Goal: Information Seeking & Learning: Learn about a topic

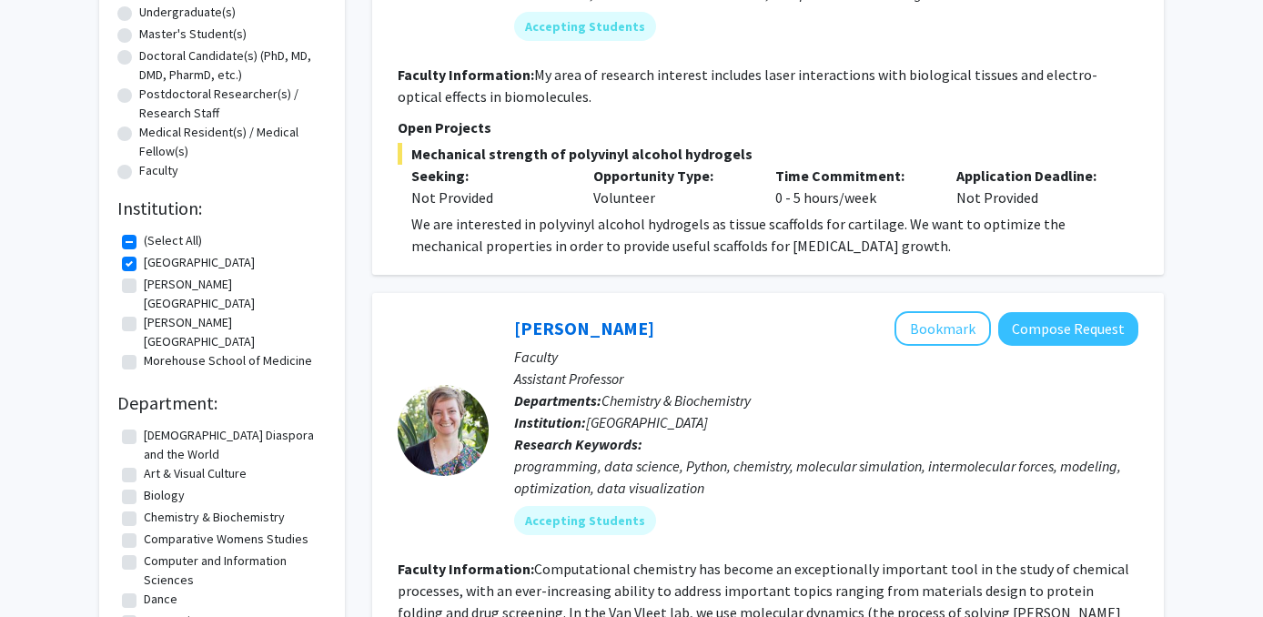
scroll to position [369, 0]
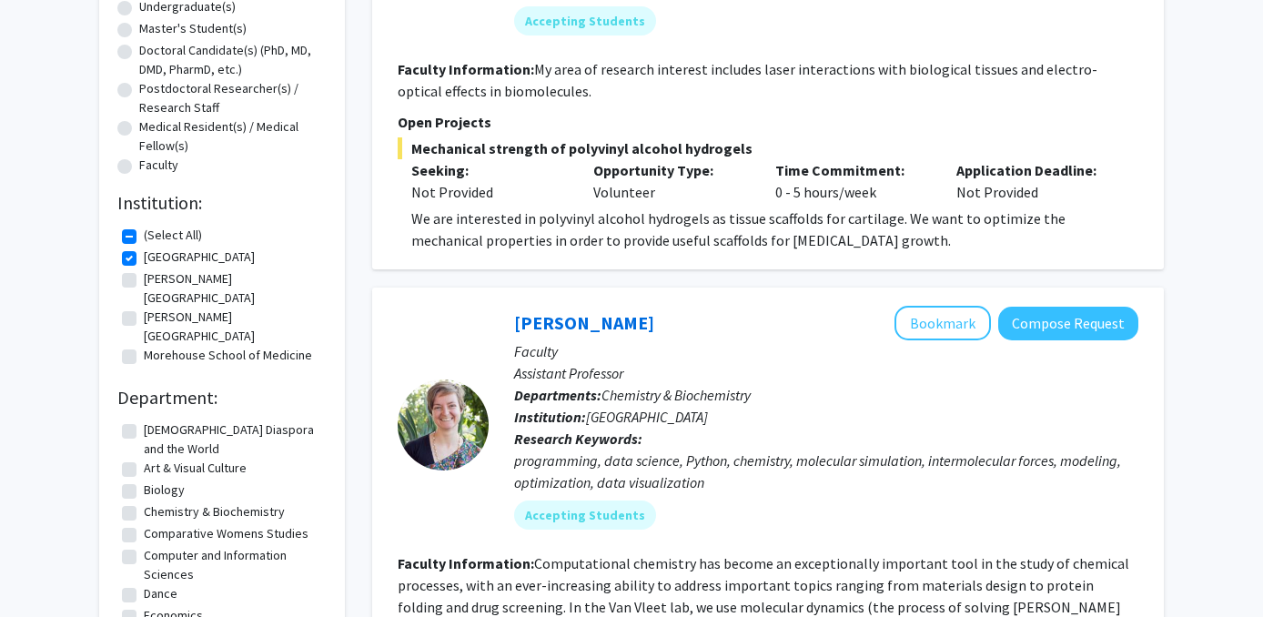
click at [144, 346] on label "Morehouse School of Medicine" at bounding box center [228, 355] width 168 height 19
click at [144, 346] on input "Morehouse School of Medicine" at bounding box center [150, 352] width 12 height 12
checkbox input "true"
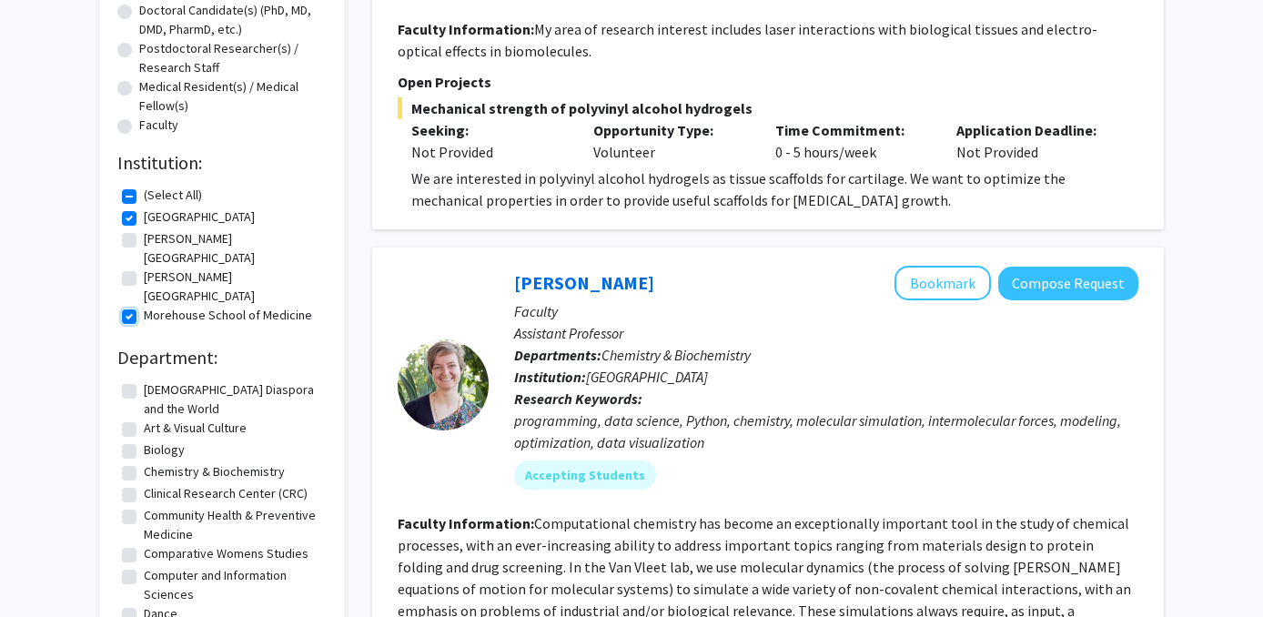
scroll to position [501, 0]
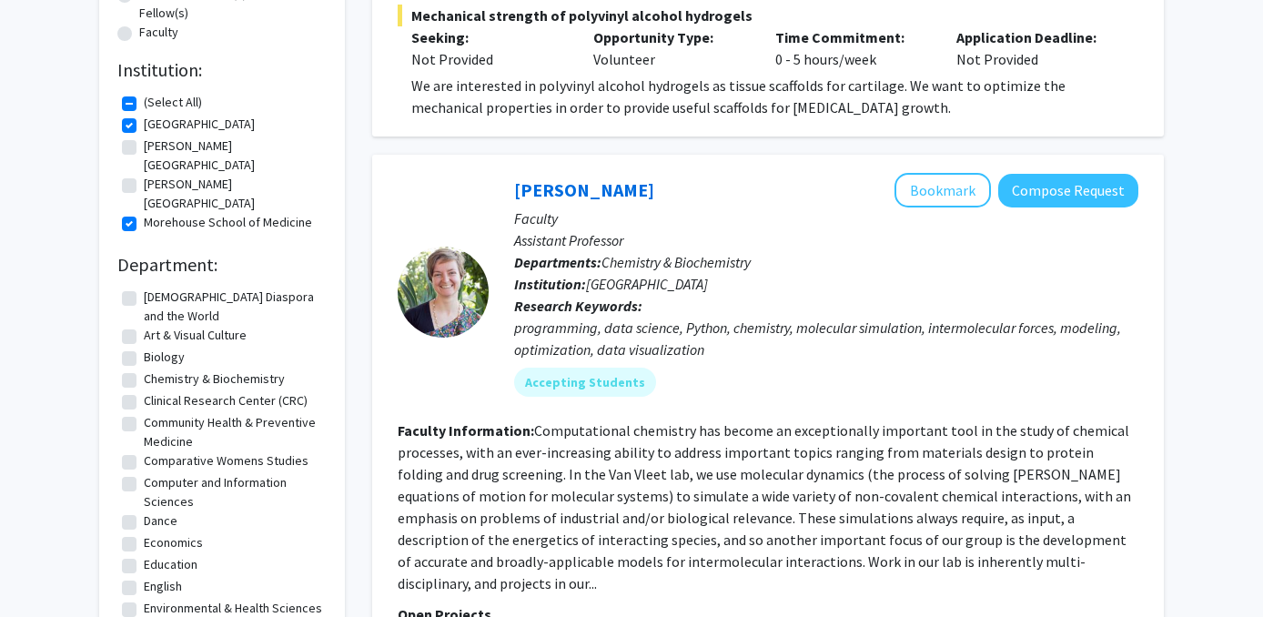
click at [144, 175] on label "[PERSON_NAME][GEOGRAPHIC_DATA]" at bounding box center [233, 194] width 178 height 38
click at [144, 175] on input "[PERSON_NAME][GEOGRAPHIC_DATA]" at bounding box center [150, 181] width 12 height 12
checkbox input "true"
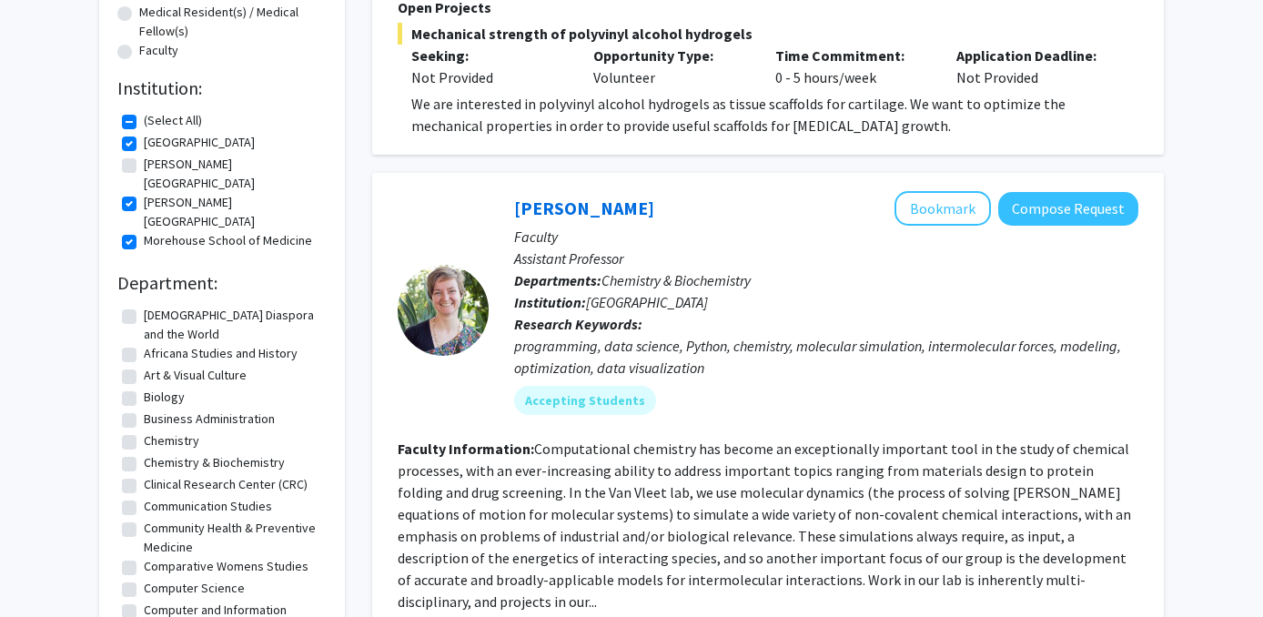
click at [144, 169] on label "[PERSON_NAME][GEOGRAPHIC_DATA]" at bounding box center [233, 174] width 178 height 38
click at [144, 167] on input "[PERSON_NAME][GEOGRAPHIC_DATA]" at bounding box center [150, 161] width 12 height 12
checkbox input "true"
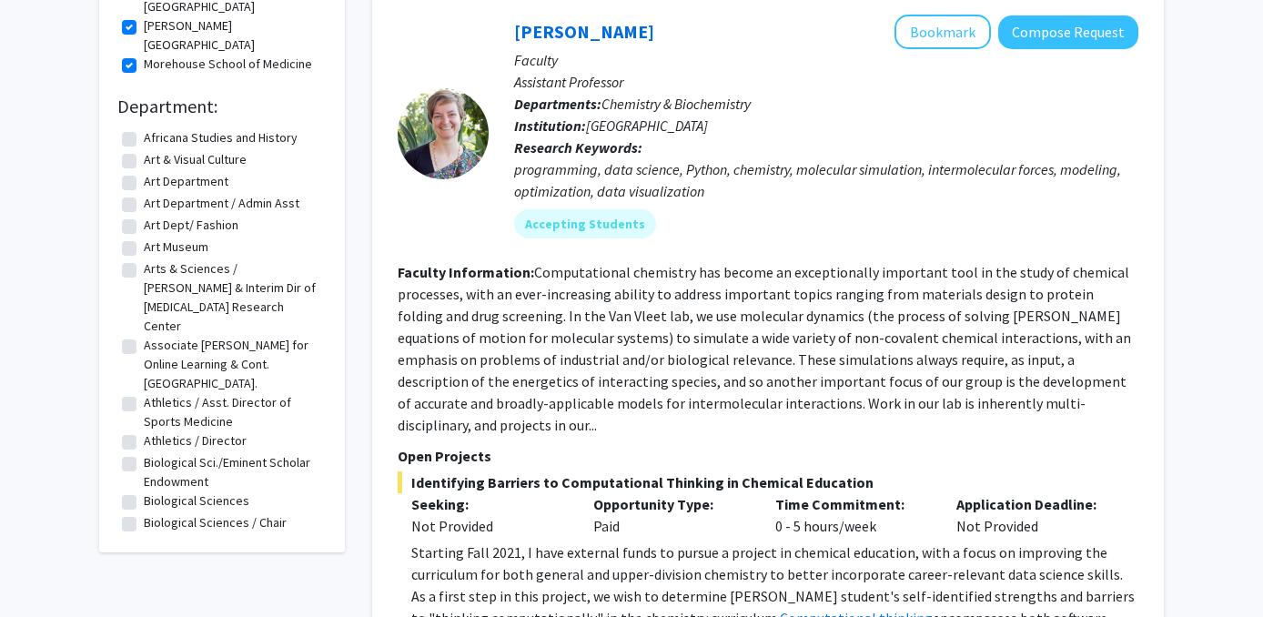
scroll to position [256, 0]
click at [144, 488] on label "Biological Sciences" at bounding box center [197, 497] width 106 height 19
click at [144, 488] on input "Biological Sciences" at bounding box center [150, 494] width 12 height 12
checkbox input "true"
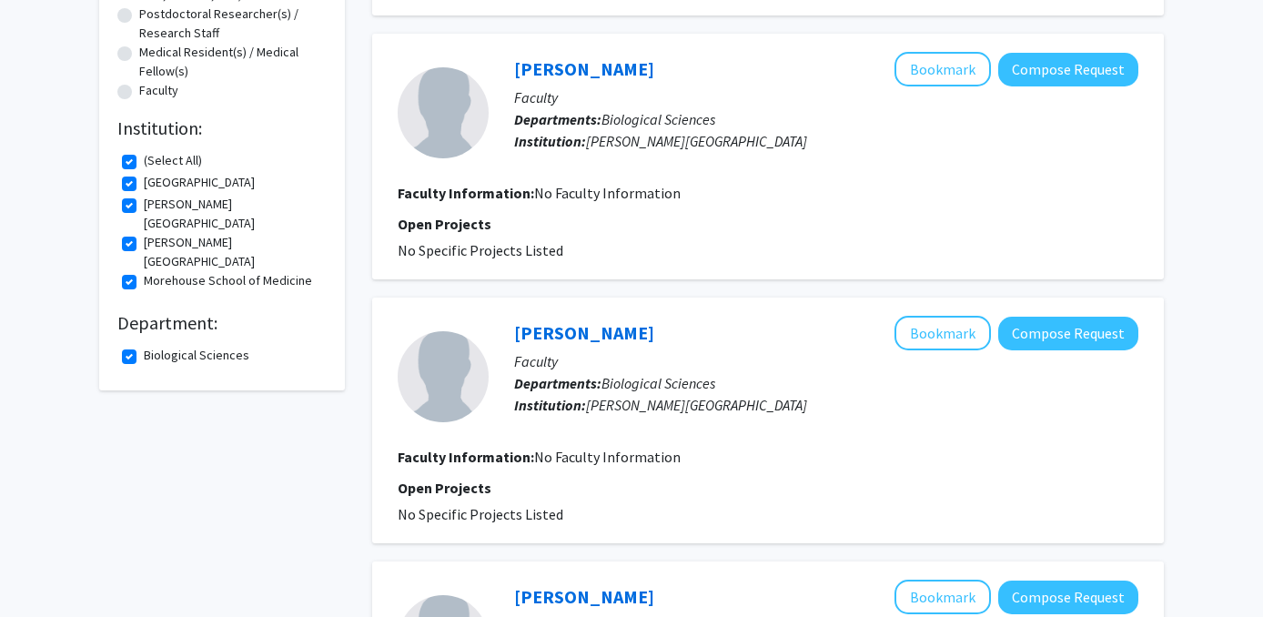
scroll to position [442, 0]
click at [144, 347] on label "Biological Sciences" at bounding box center [197, 356] width 106 height 19
click at [144, 347] on input "Biological Sciences" at bounding box center [150, 353] width 12 height 12
checkbox input "false"
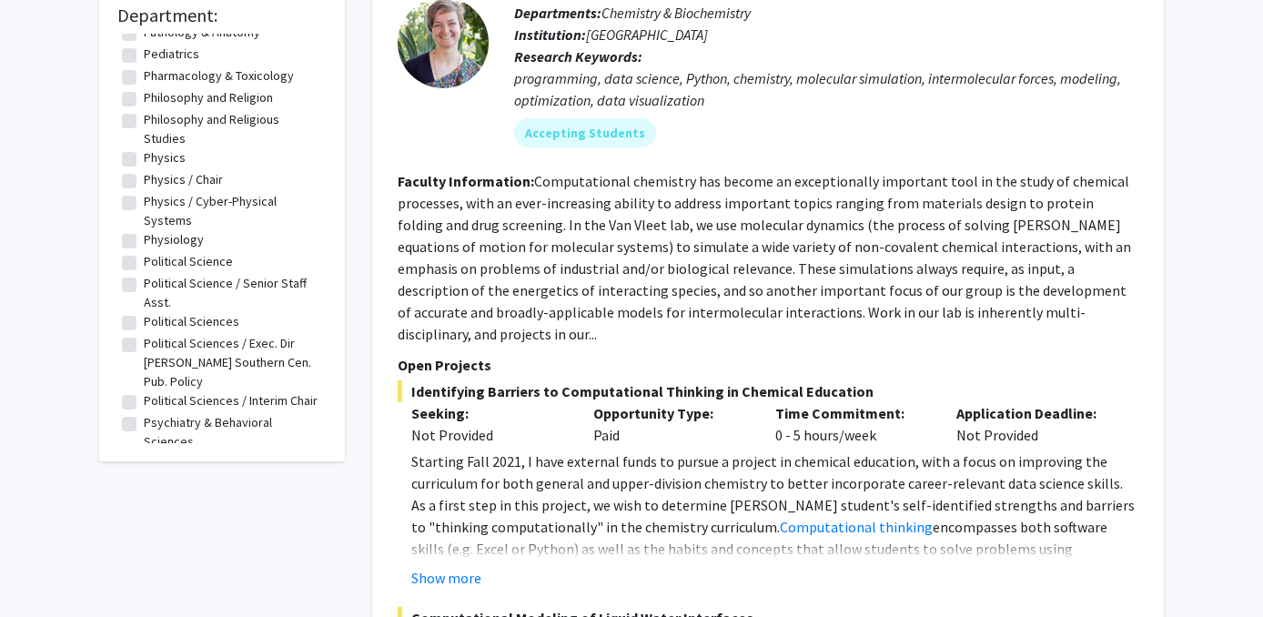
scroll to position [3991, 0]
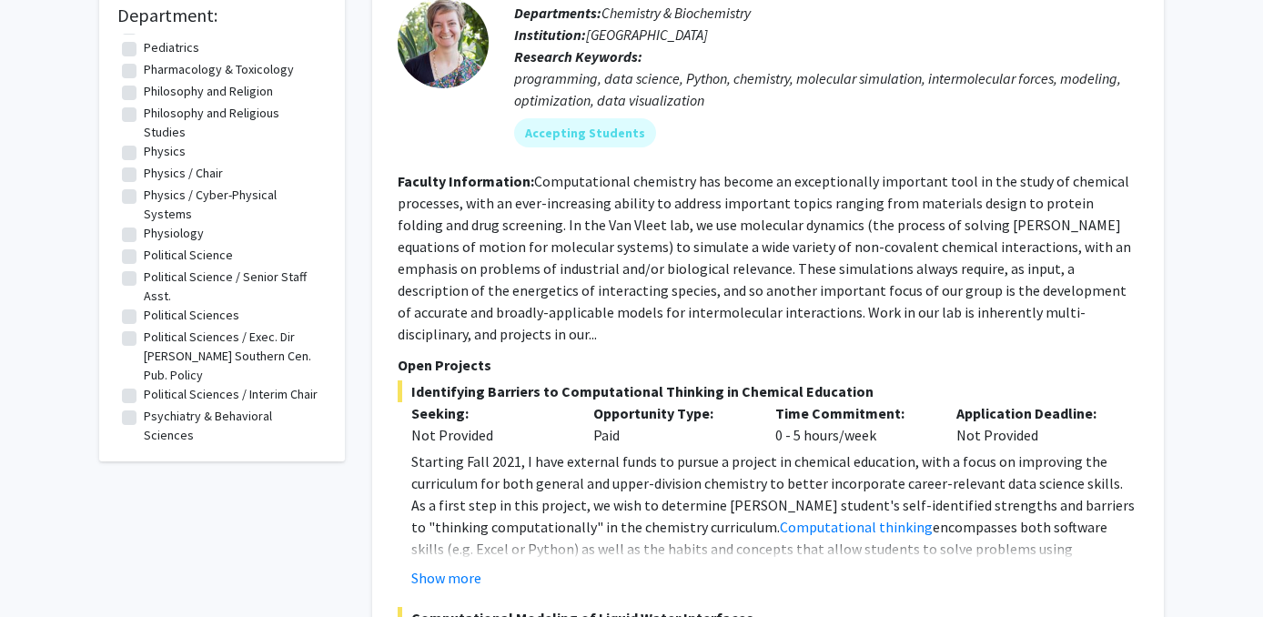
click at [144, 407] on label "Psychiatry & Behavioral Sciences" at bounding box center [233, 426] width 178 height 38
click at [144, 407] on input "Psychiatry & Behavioral Sciences" at bounding box center [150, 413] width 12 height 12
checkbox input "true"
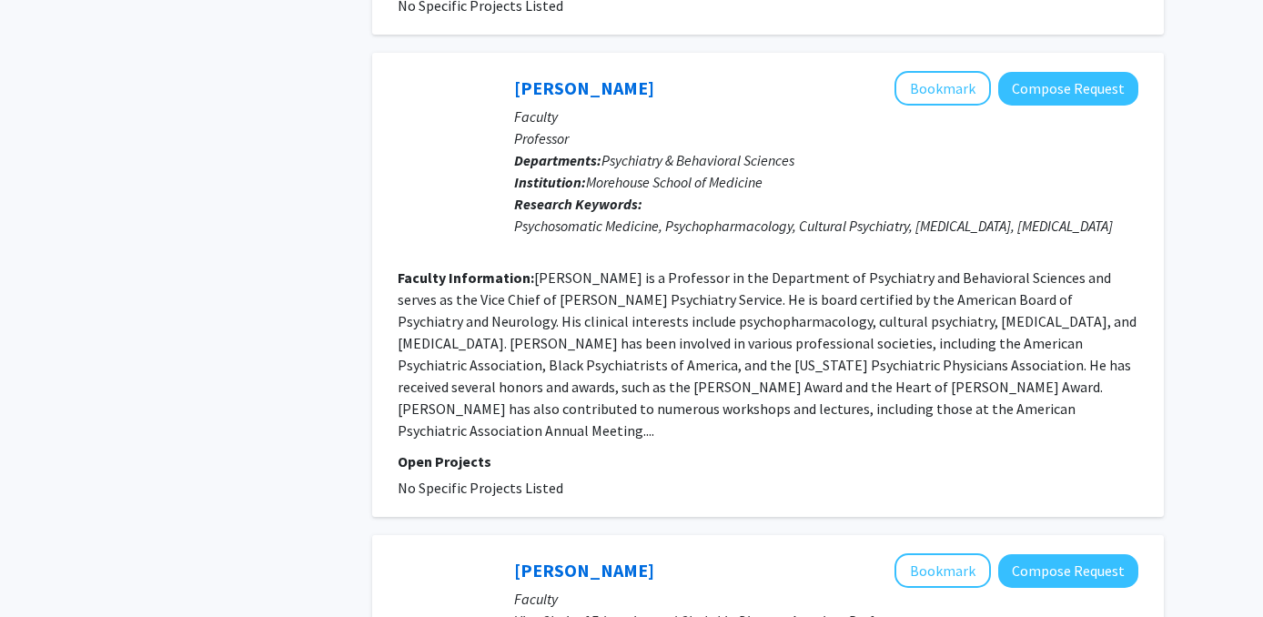
scroll to position [4514, 0]
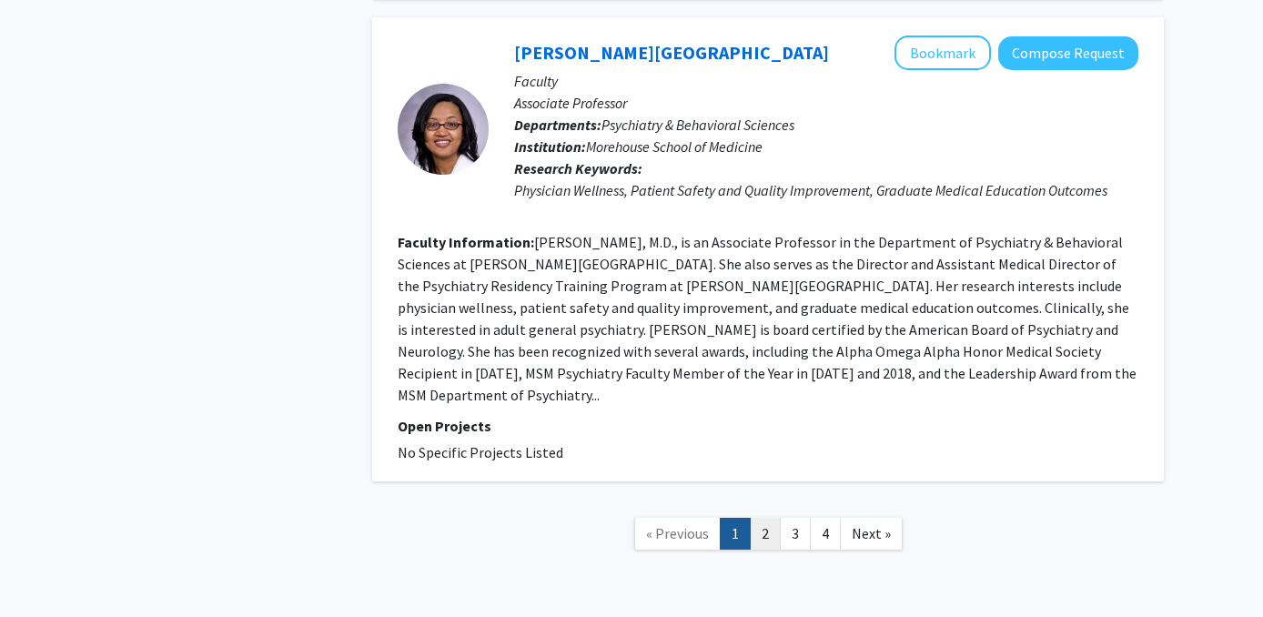
click at [777, 518] on link "2" at bounding box center [765, 534] width 31 height 32
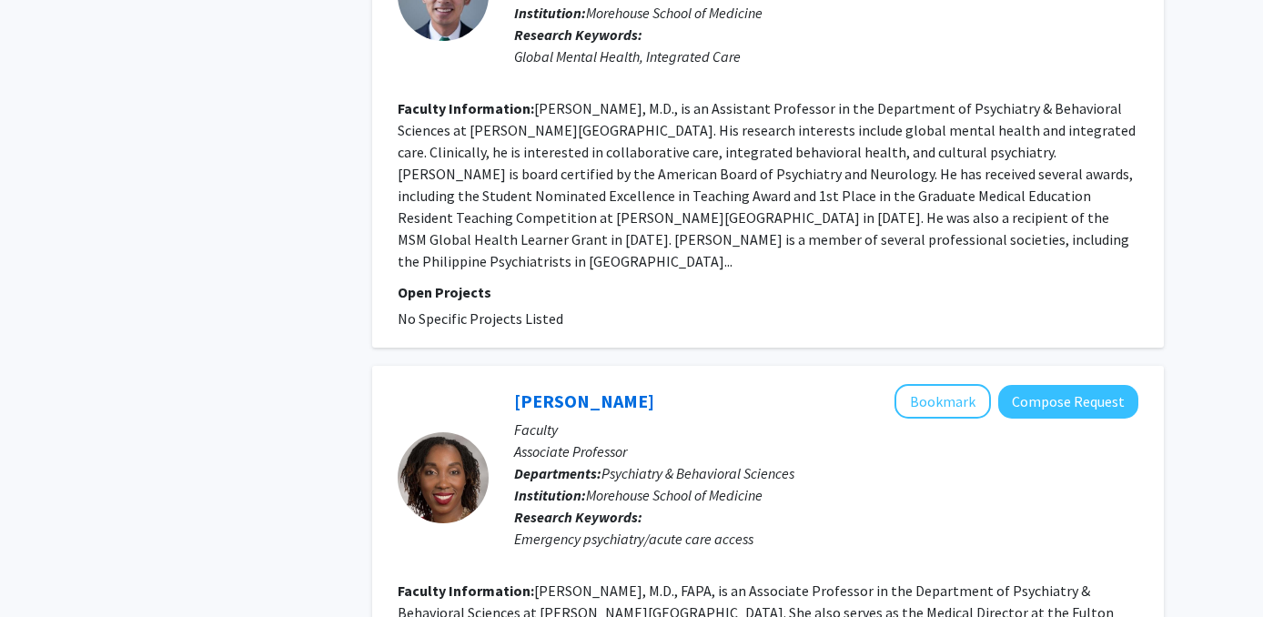
scroll to position [4245, 0]
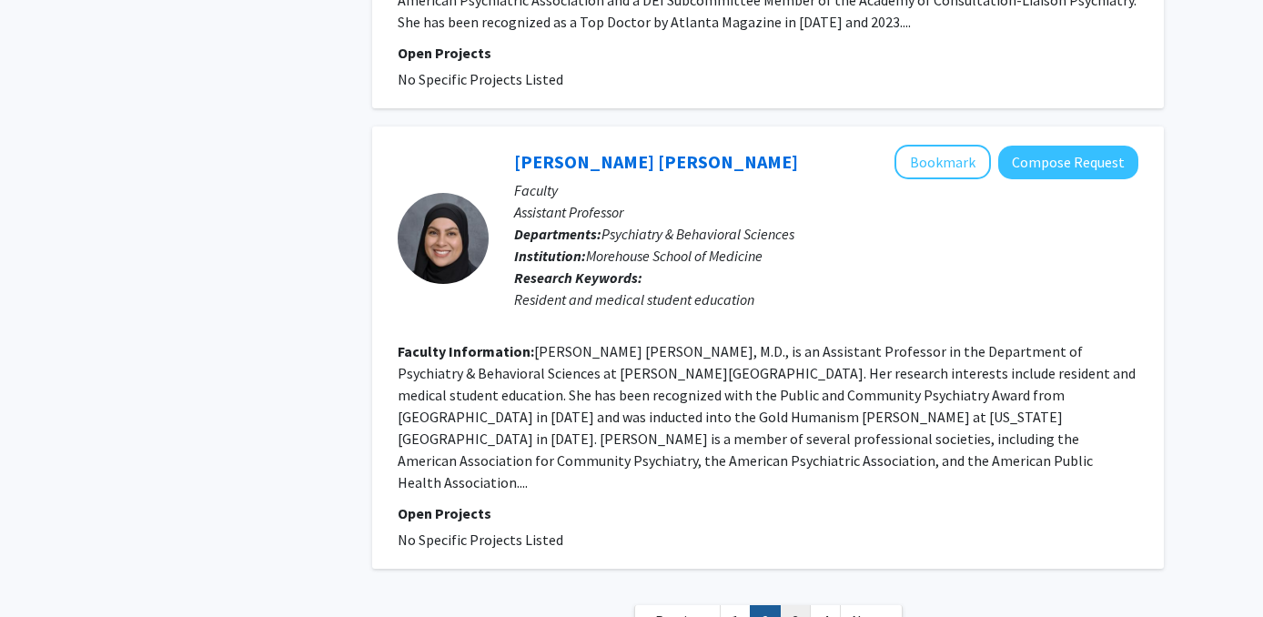
click at [796, 605] on link "3" at bounding box center [795, 621] width 31 height 32
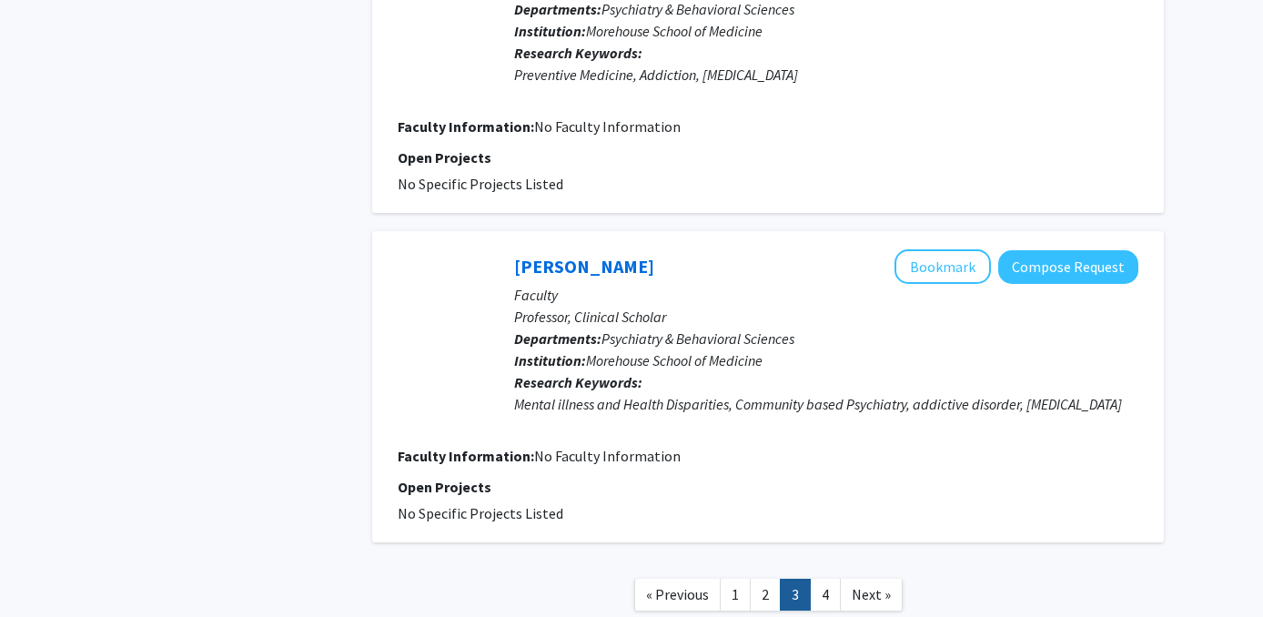
scroll to position [3568, 0]
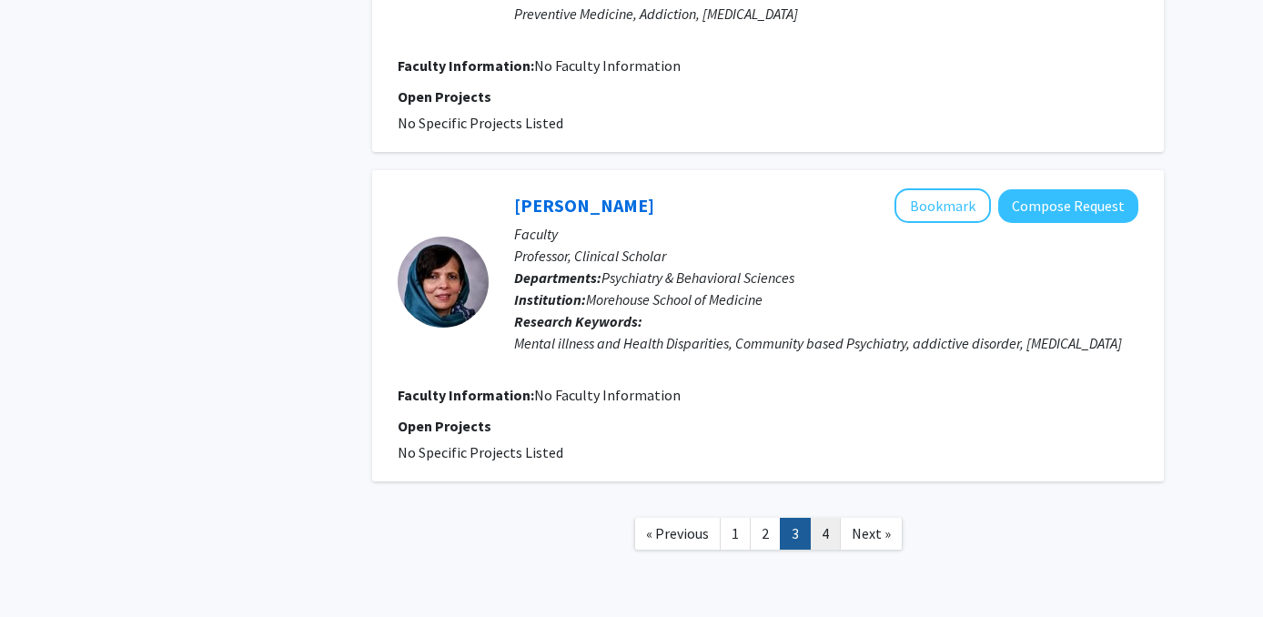
click at [833, 518] on link "4" at bounding box center [825, 534] width 31 height 32
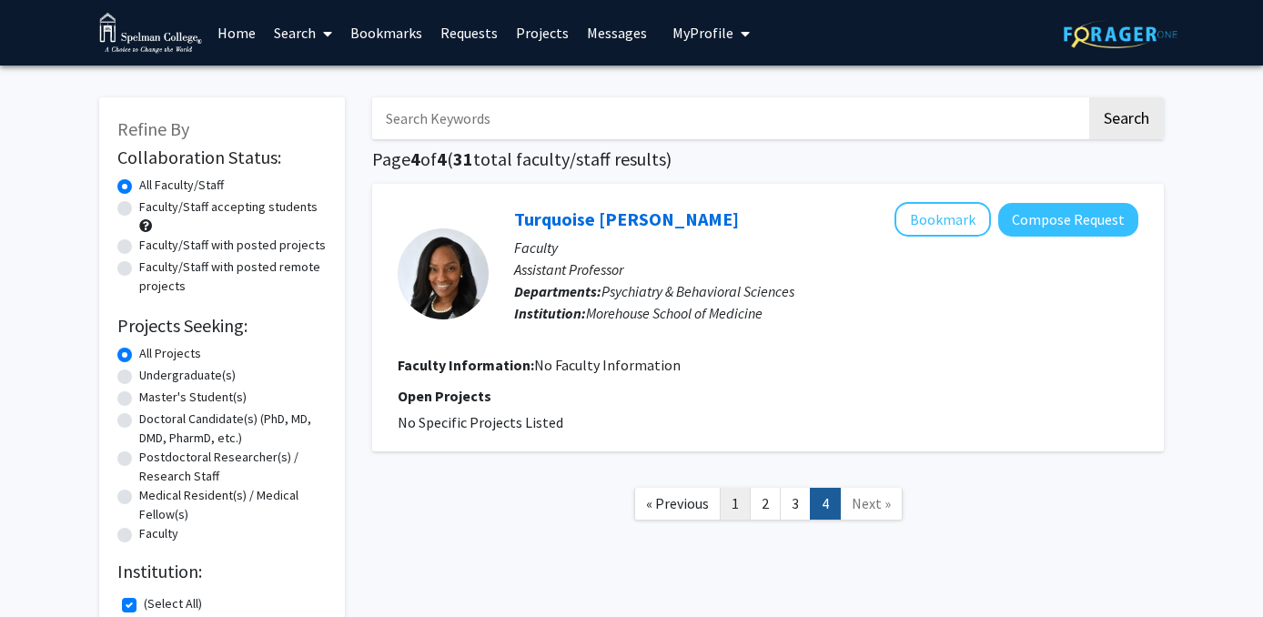
click at [742, 500] on link "1" at bounding box center [735, 504] width 31 height 32
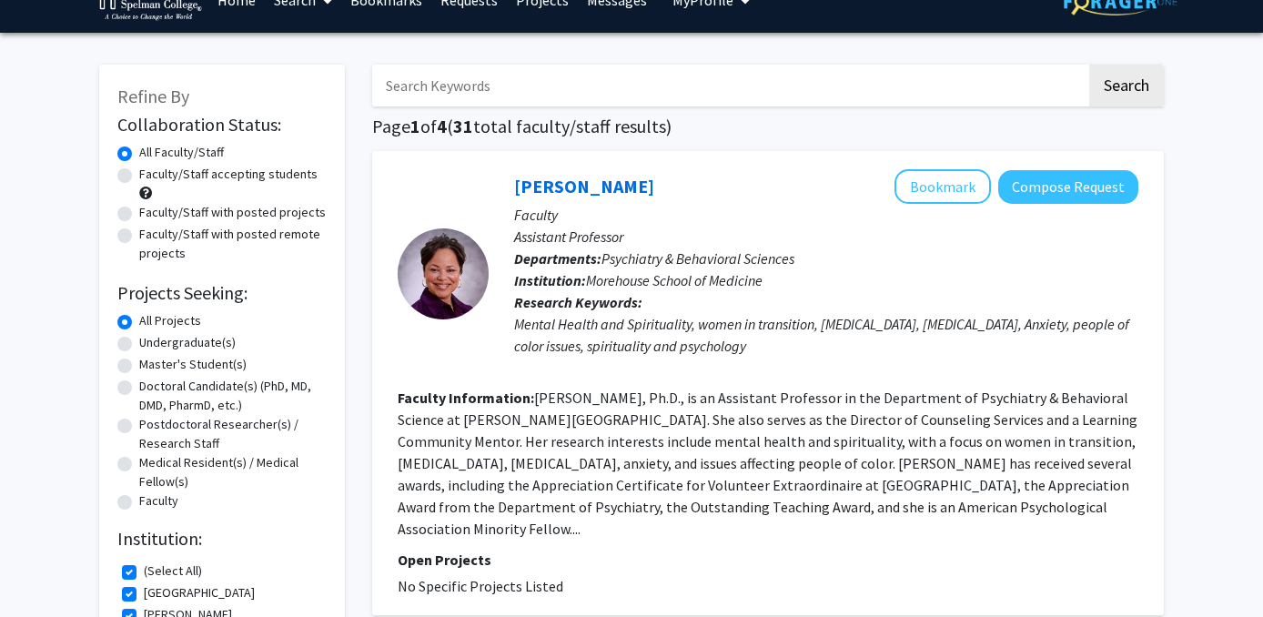
scroll to position [31, 0]
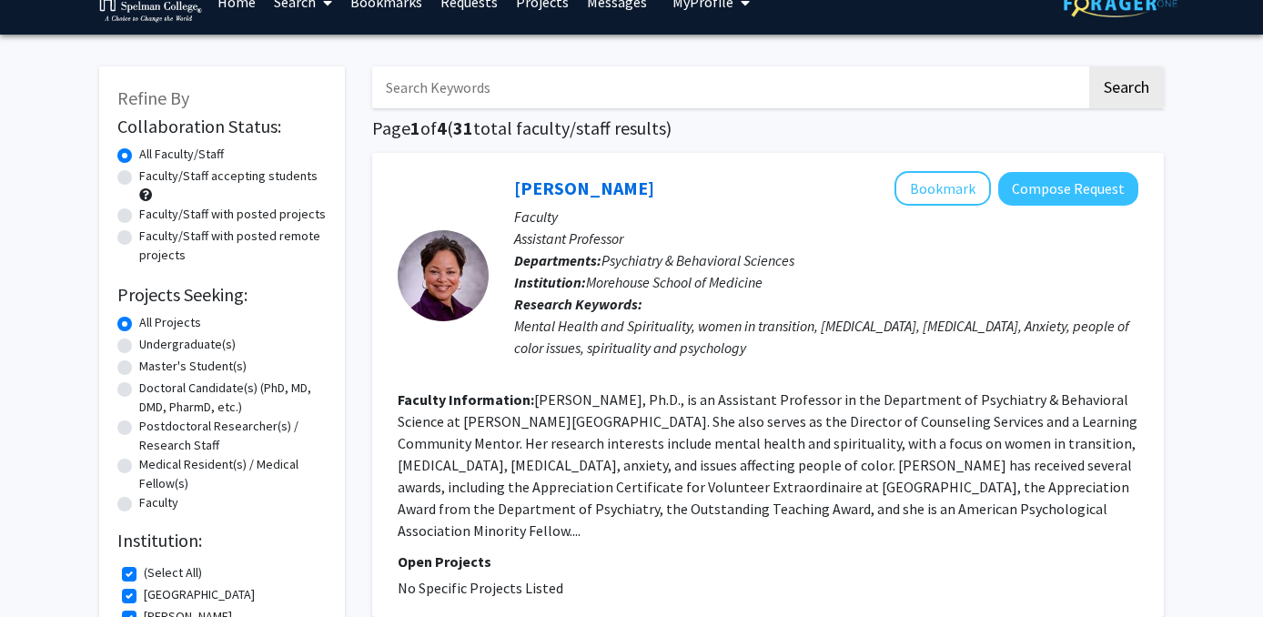
click at [1079, 508] on fg-read-more "[PERSON_NAME], Ph.D., is an Assistant Professor in the Department of Psychiatry…" at bounding box center [768, 464] width 740 height 149
click at [960, 184] on button "Bookmark" at bounding box center [943, 188] width 96 height 35
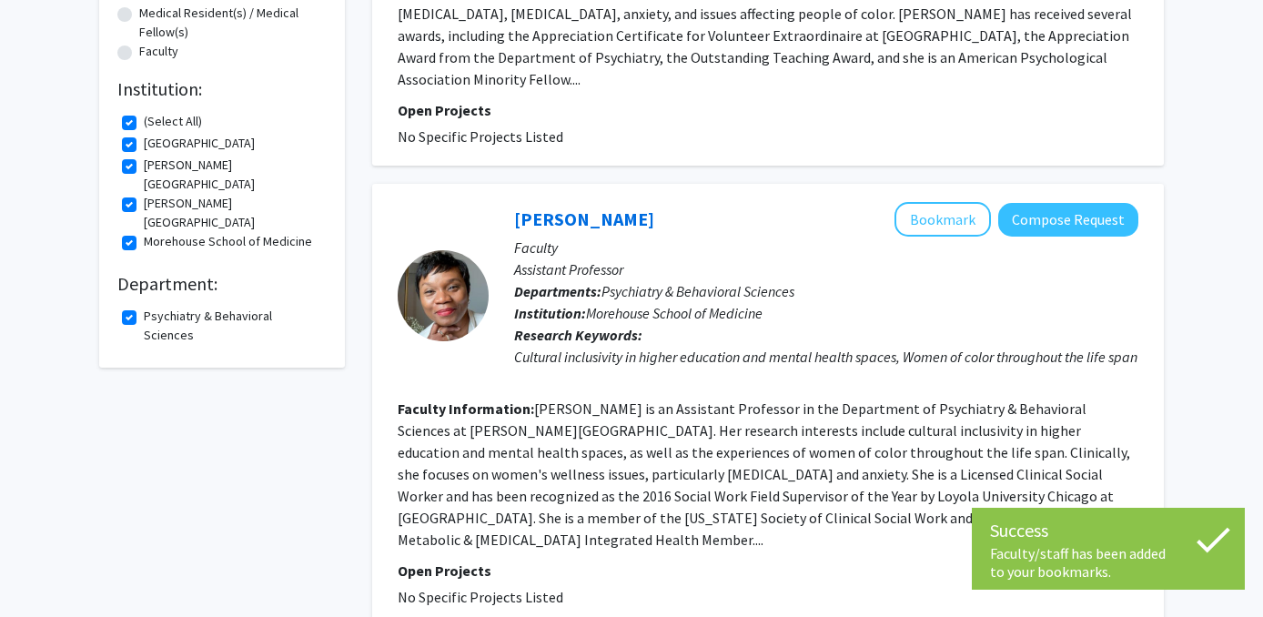
scroll to position [557, 0]
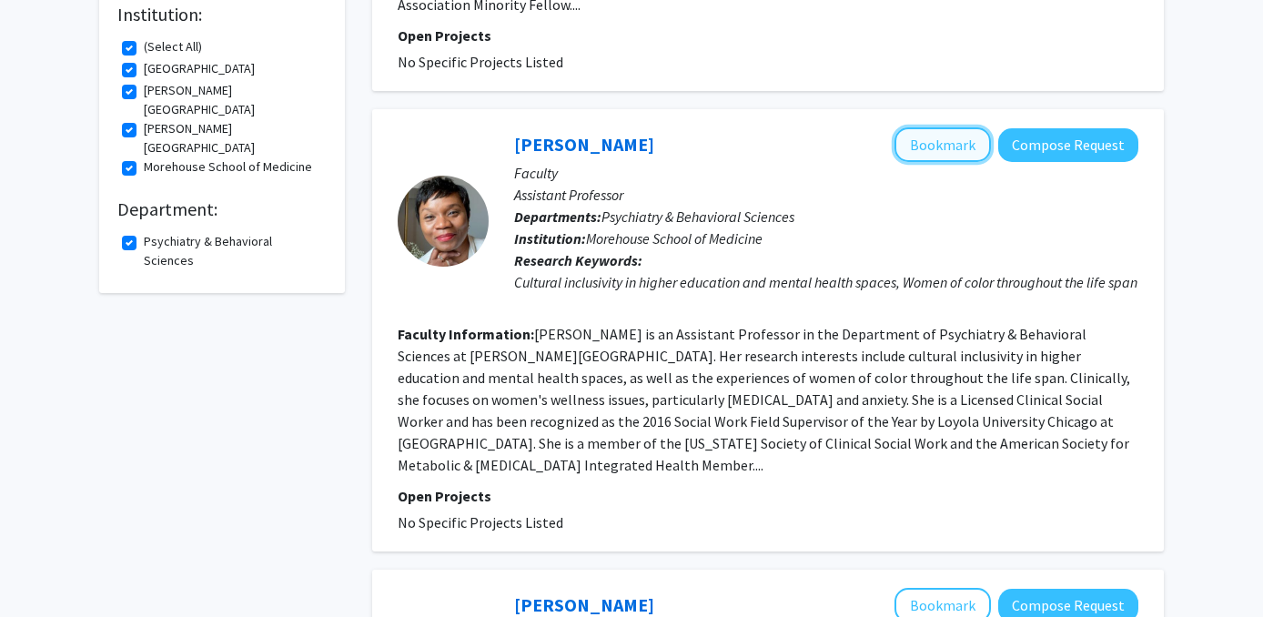
click at [955, 127] on button "Bookmark" at bounding box center [943, 144] width 96 height 35
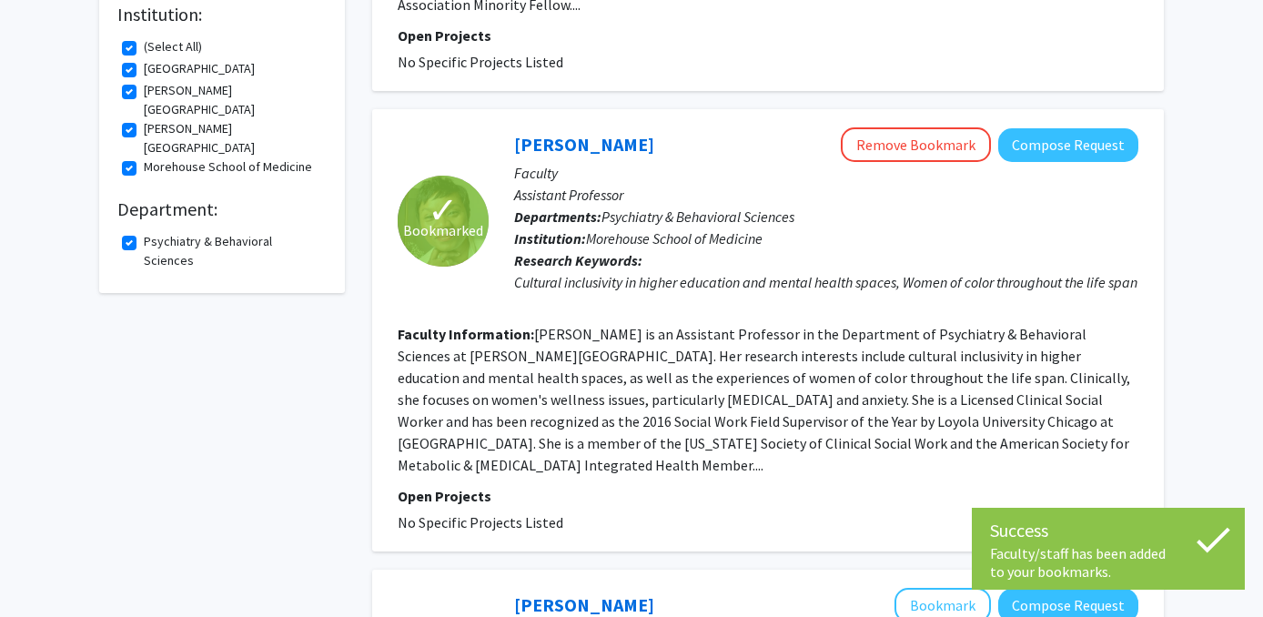
click at [144, 232] on label "Psychiatry & Behavioral Sciences" at bounding box center [233, 251] width 178 height 38
click at [144, 232] on input "Psychiatry & Behavioral Sciences" at bounding box center [150, 238] width 12 height 12
checkbox input "false"
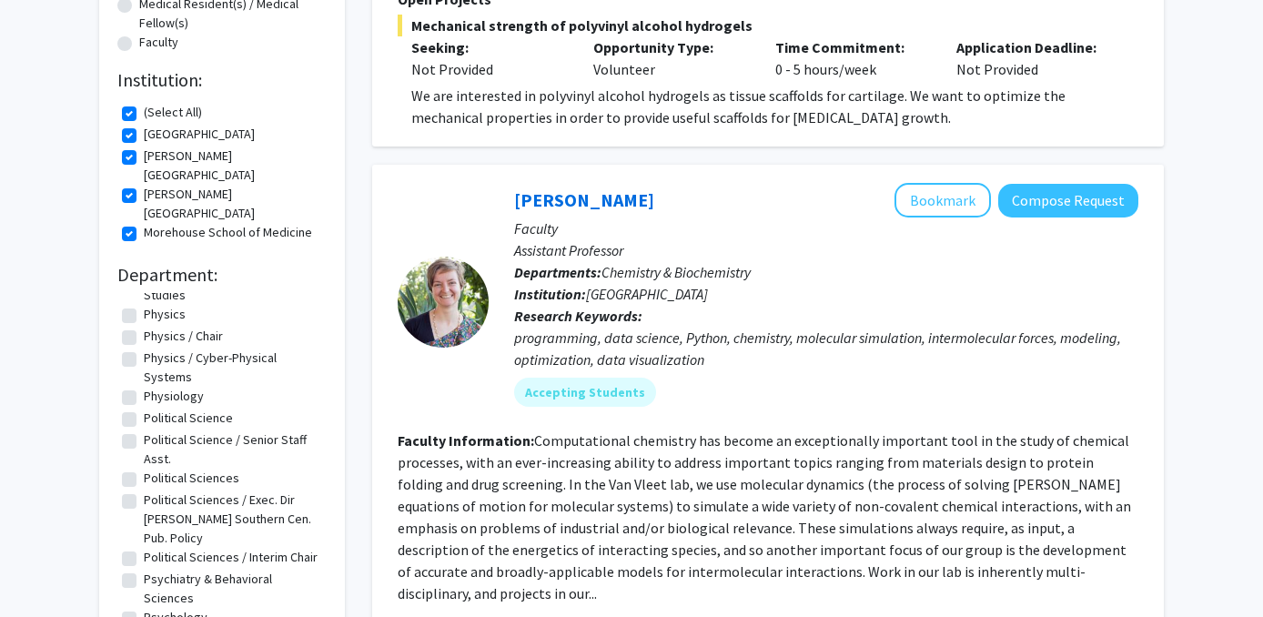
scroll to position [4089, 0]
click at [144, 607] on label "Psychology" at bounding box center [176, 616] width 64 height 19
click at [144, 607] on input "Psychology" at bounding box center [150, 613] width 12 height 12
checkbox input "true"
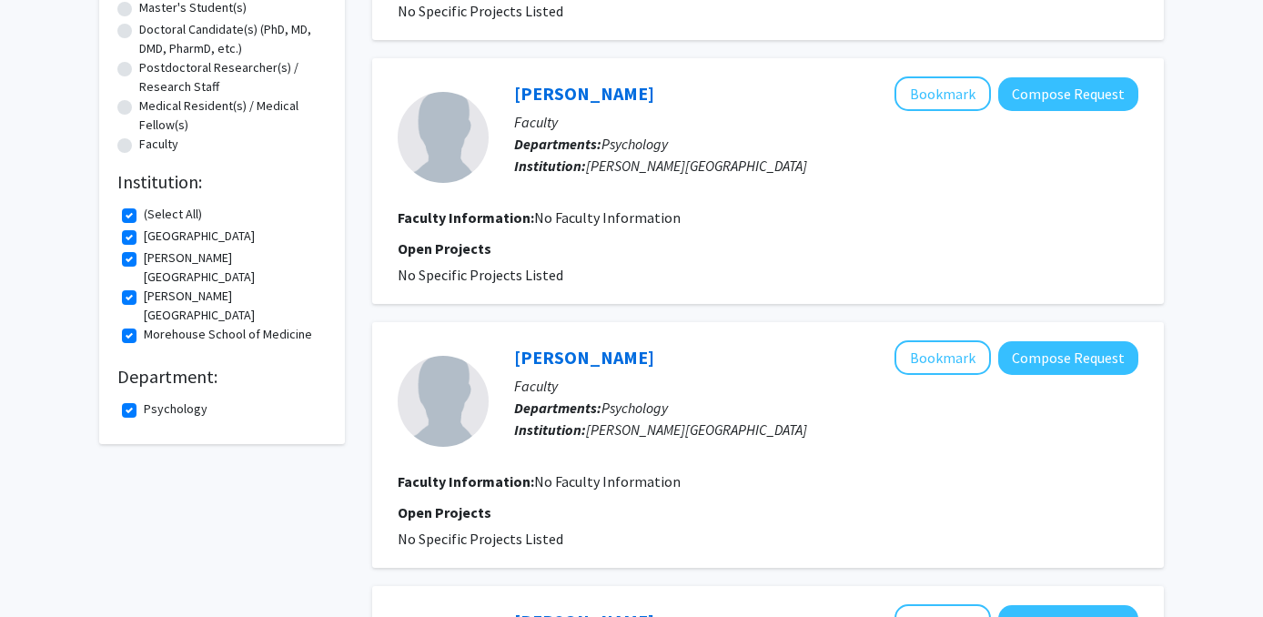
scroll to position [386, 0]
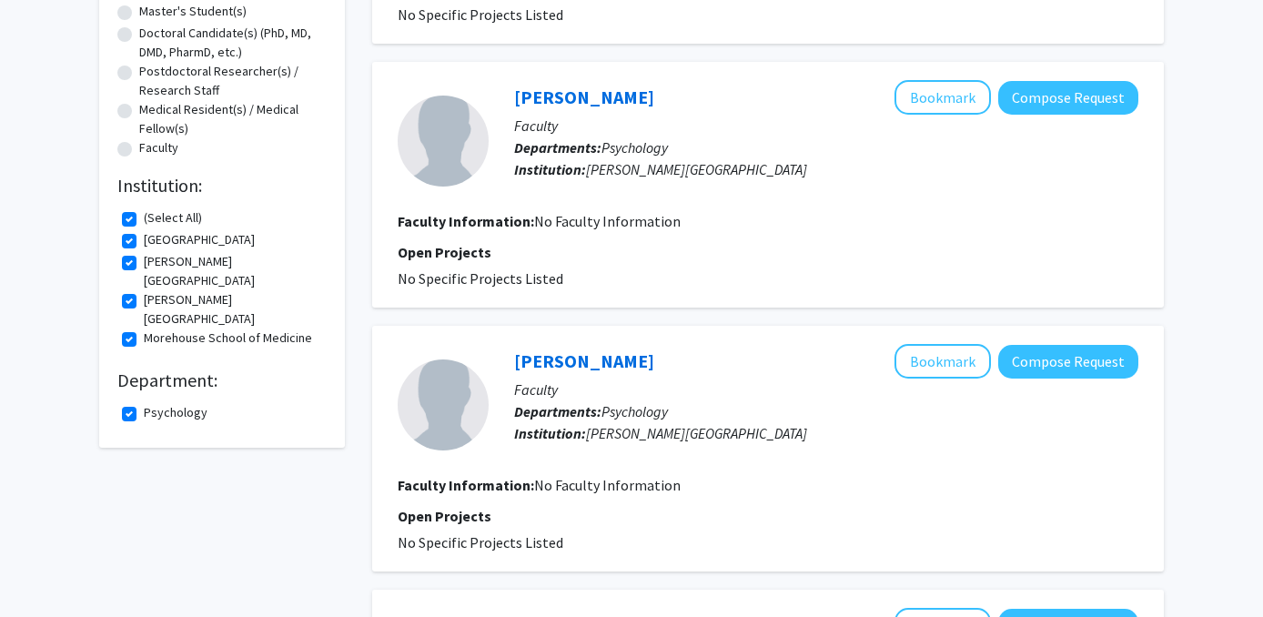
click at [177, 403] on label "Psychology" at bounding box center [176, 412] width 64 height 19
click at [156, 403] on input "Psychology" at bounding box center [150, 409] width 12 height 12
checkbox input "false"
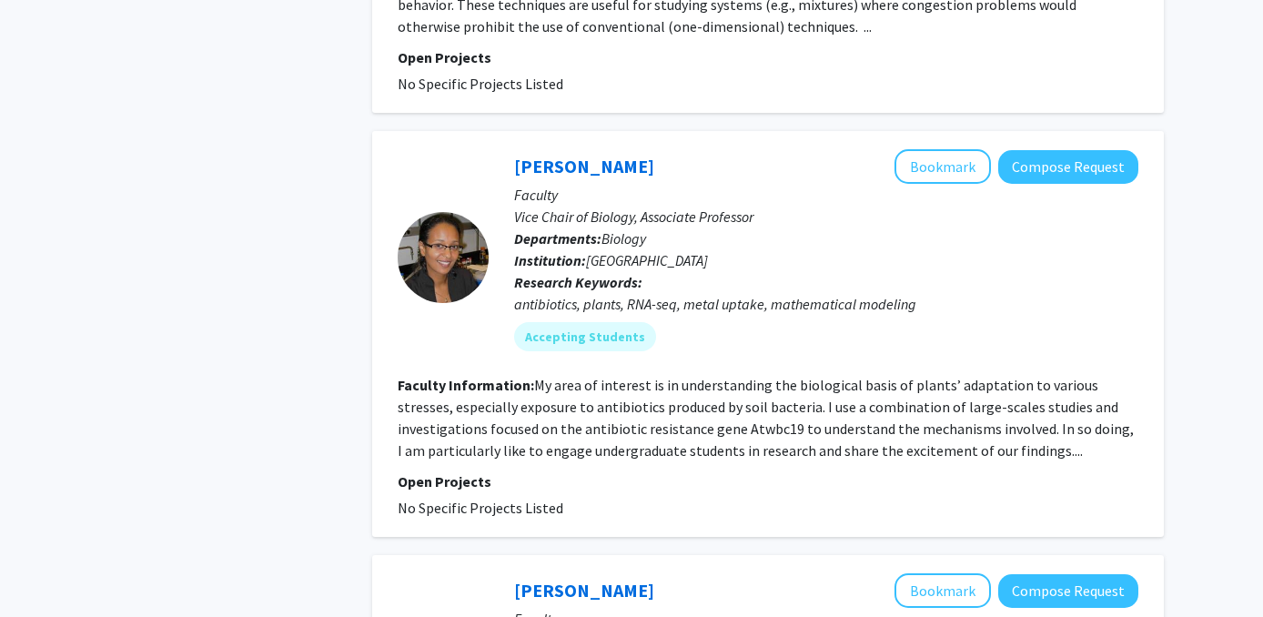
scroll to position [5719, 0]
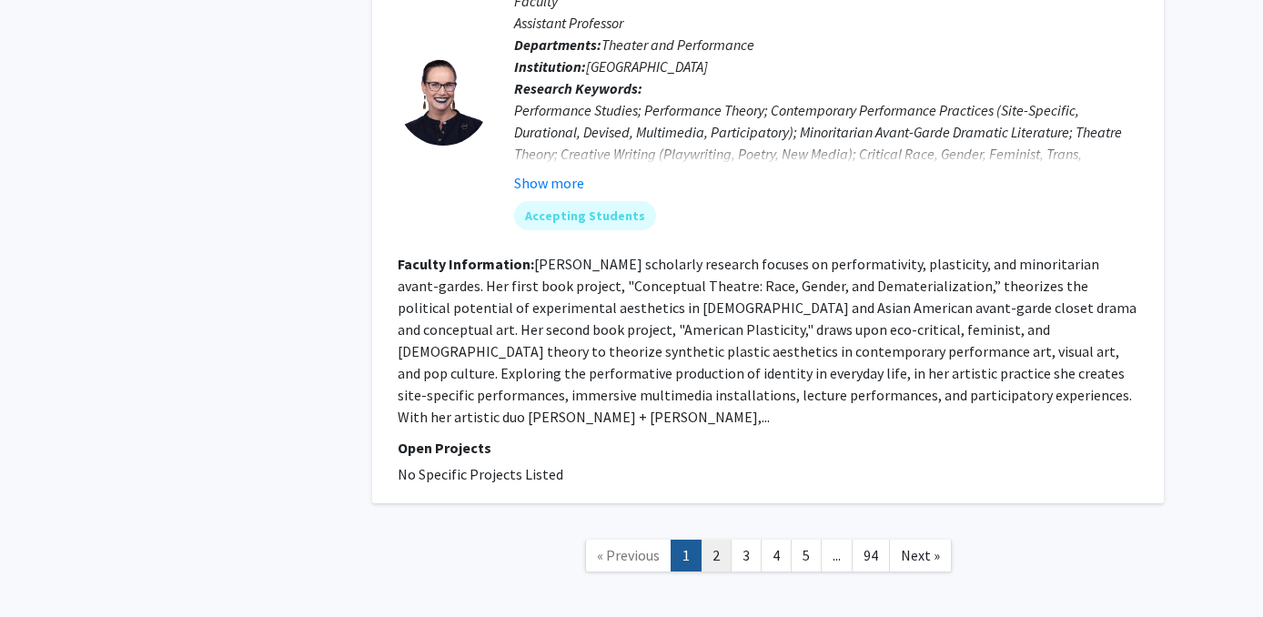
click at [722, 540] on link "2" at bounding box center [716, 556] width 31 height 32
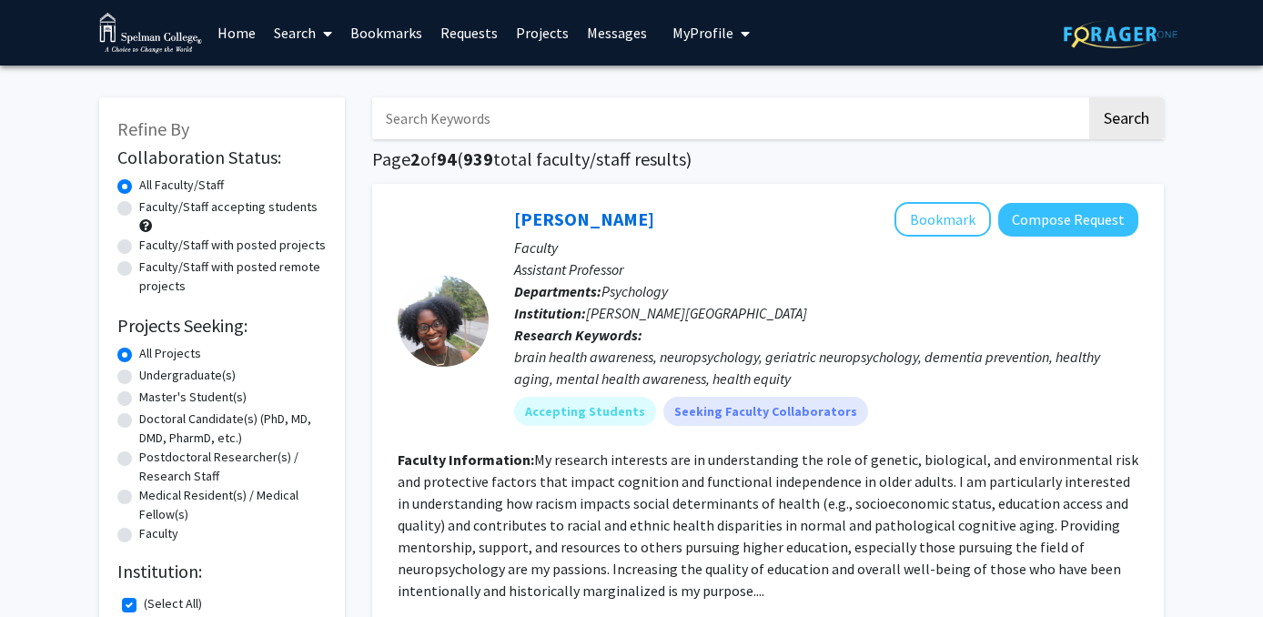
click at [310, 38] on link "Search" at bounding box center [303, 33] width 76 height 64
click at [312, 119] on span "Students" at bounding box center [320, 120] width 111 height 36
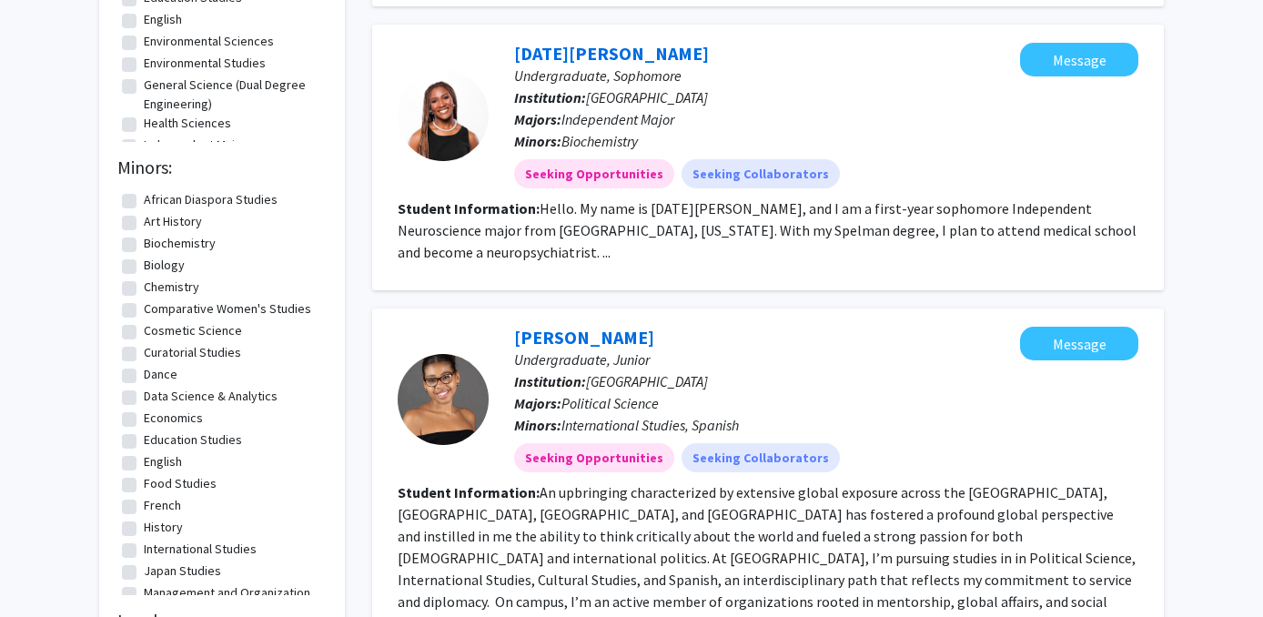
scroll to position [612, 0]
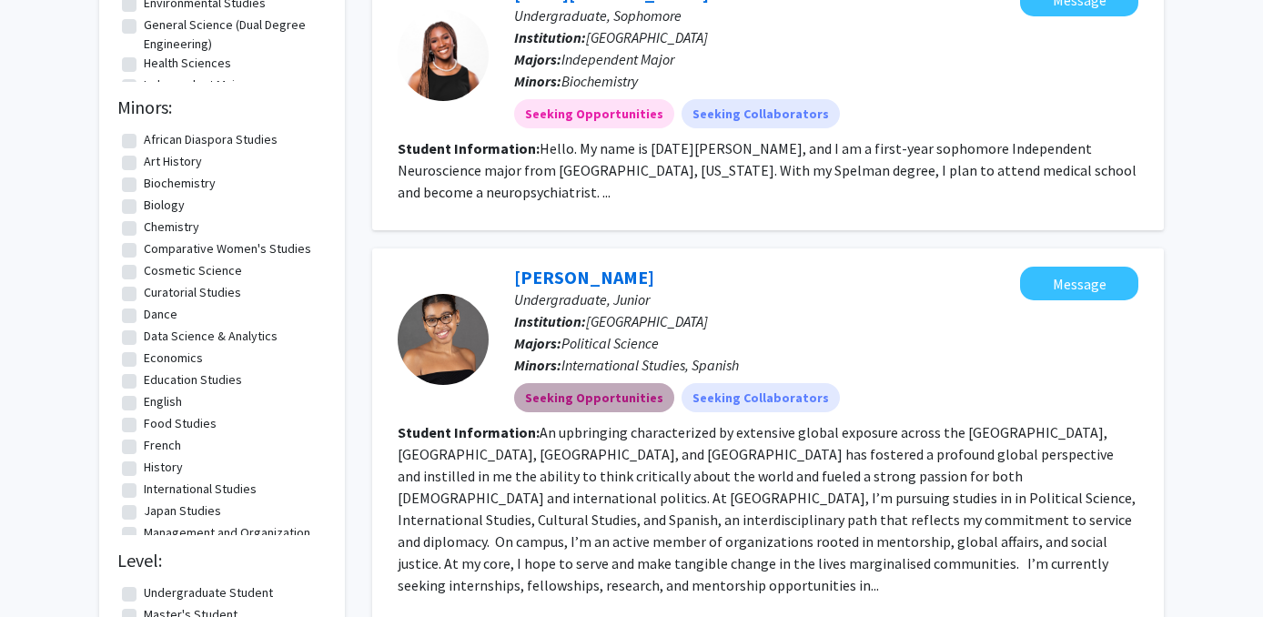
click at [602, 383] on mat-chip "Seeking Opportunities" at bounding box center [594, 397] width 160 height 29
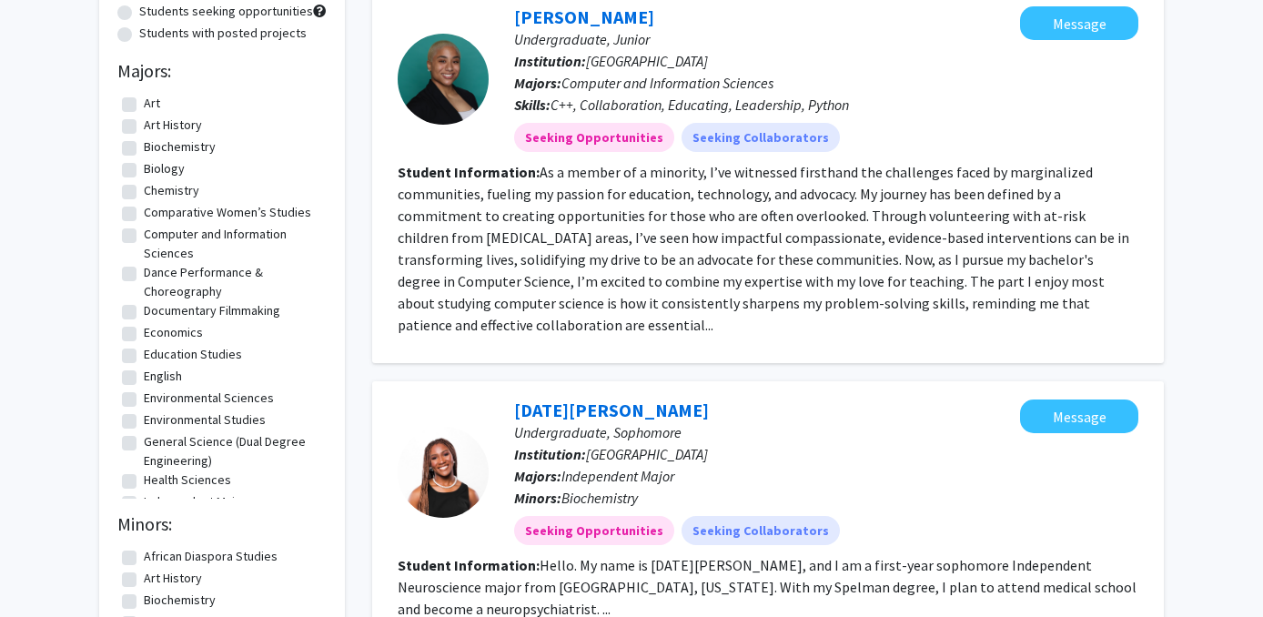
scroll to position [0, 0]
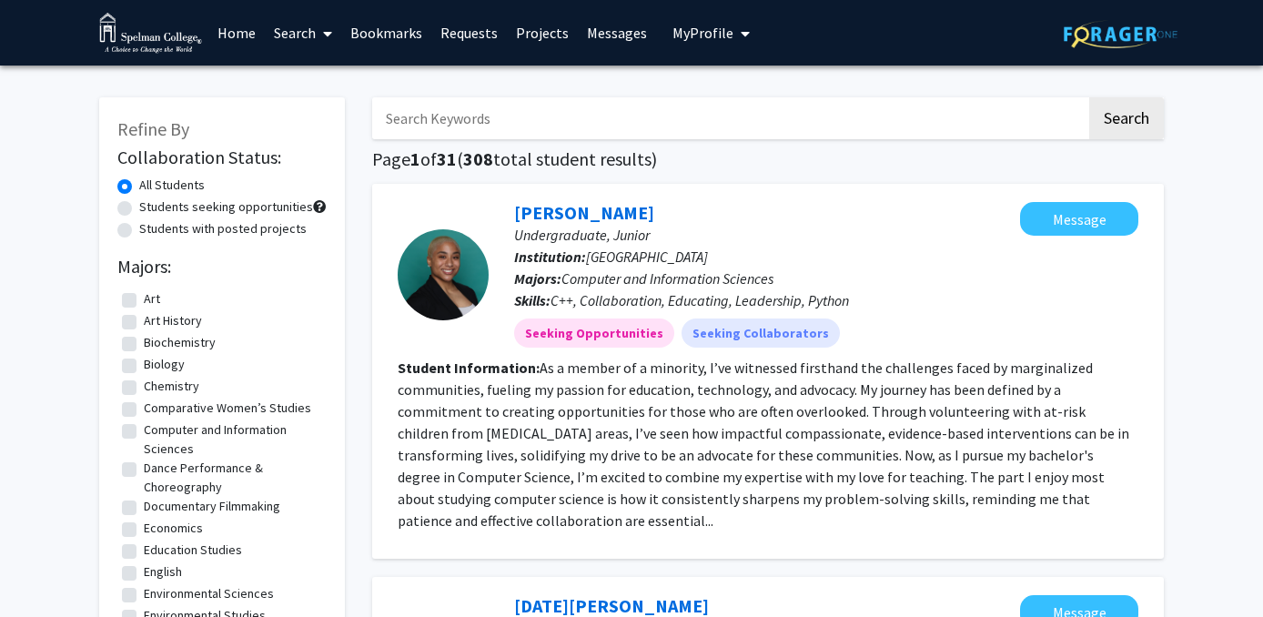
click at [239, 27] on link "Home" at bounding box center [236, 33] width 56 height 64
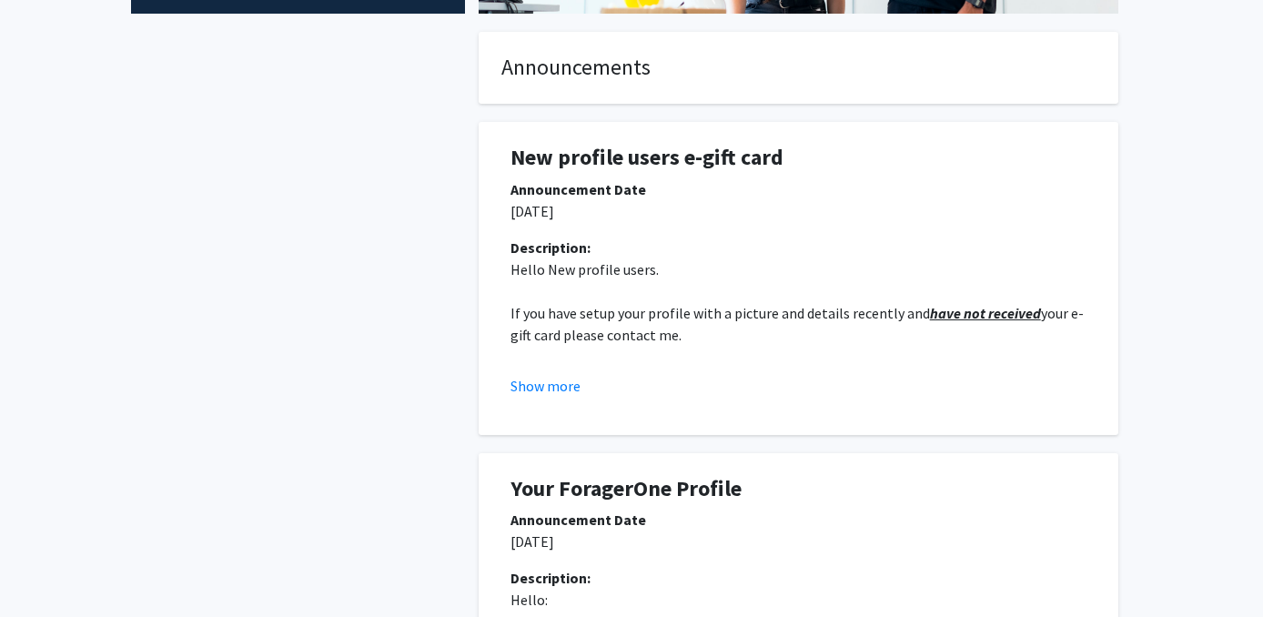
scroll to position [449, 0]
